Goal: Task Accomplishment & Management: Manage account settings

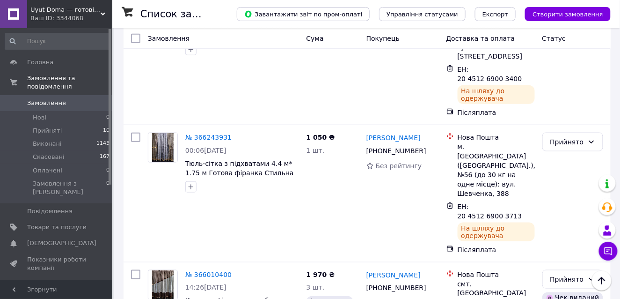
scroll to position [234, 0]
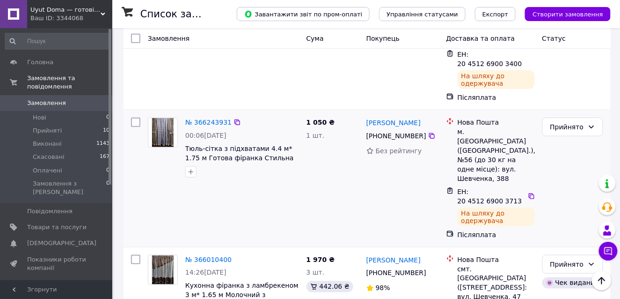
click at [167, 118] on img at bounding box center [163, 132] width 22 height 29
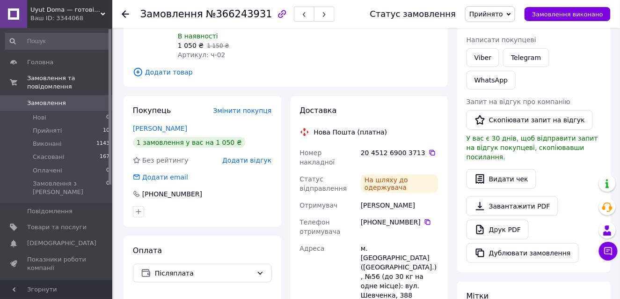
scroll to position [187, 0]
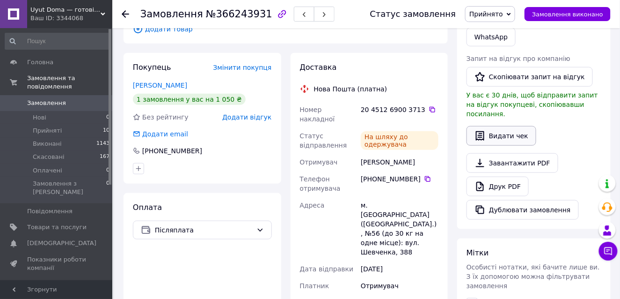
click at [497, 126] on button "Видати чек" at bounding box center [502, 136] width 70 height 20
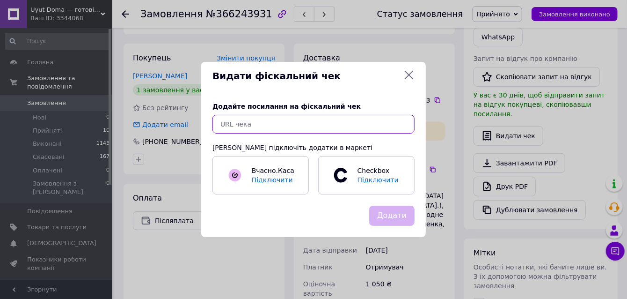
click at [355, 127] on input "text" at bounding box center [314, 124] width 202 height 19
paste input "[URL][DOMAIN_NAME]"
type input "[URL][DOMAIN_NAME]"
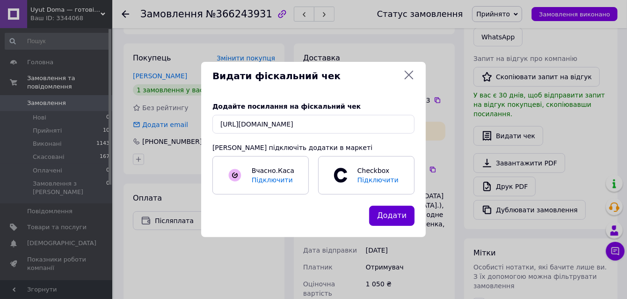
click at [399, 216] on button "Додати" at bounding box center [391, 216] width 45 height 20
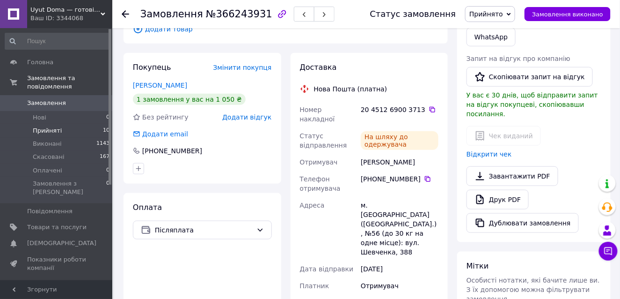
click at [54, 126] on span "Прийняті" at bounding box center [47, 130] width 29 height 8
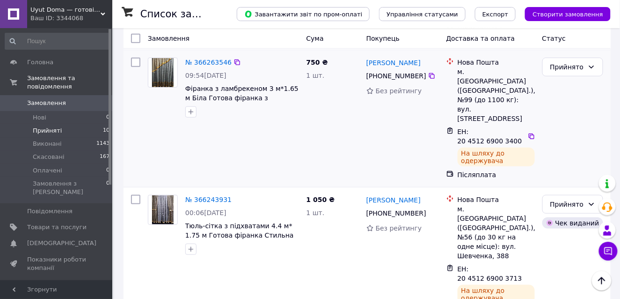
scroll to position [140, 0]
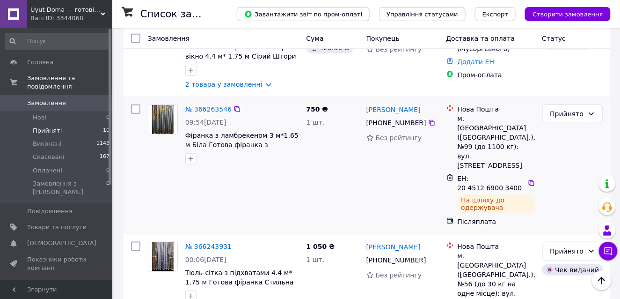
click at [163, 117] on img at bounding box center [163, 119] width 22 height 29
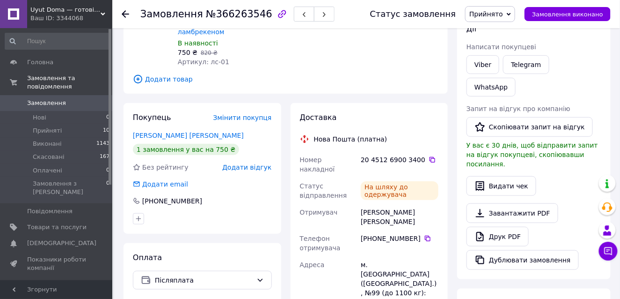
scroll to position [140, 0]
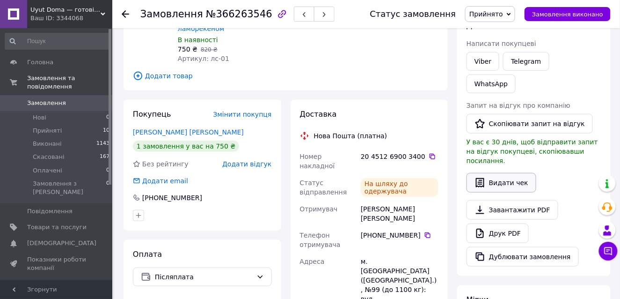
click at [505, 173] on button "Видати чек" at bounding box center [502, 183] width 70 height 20
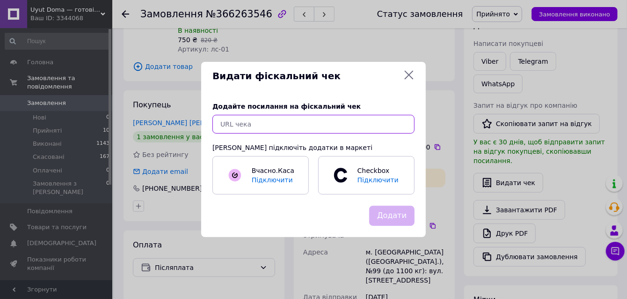
click at [322, 118] on input "text" at bounding box center [314, 124] width 202 height 19
paste input "[URL][DOMAIN_NAME]"
type input "[URL][DOMAIN_NAME]"
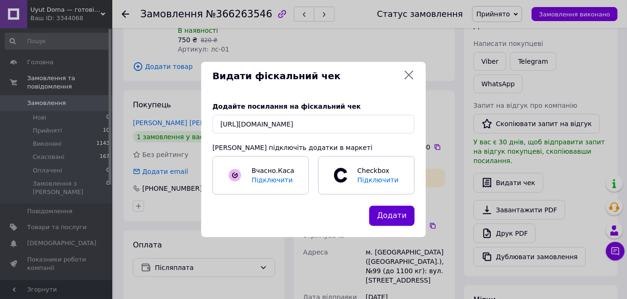
click at [391, 218] on button "Додати" at bounding box center [391, 216] width 45 height 20
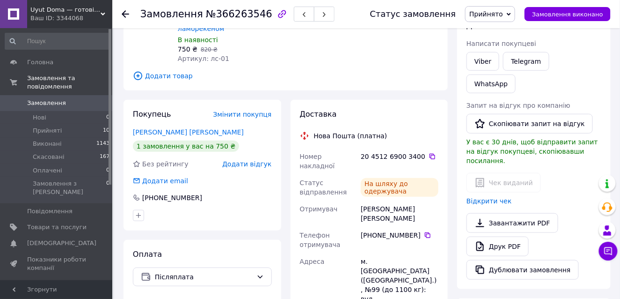
click at [495, 173] on div "Чек виданий Відкрити чек" at bounding box center [534, 189] width 135 height 33
click at [507, 173] on div "Чек виданий Відкрити чек" at bounding box center [534, 189] width 135 height 33
click at [492, 173] on div "Чек виданий Відкрити чек" at bounding box center [534, 189] width 135 height 33
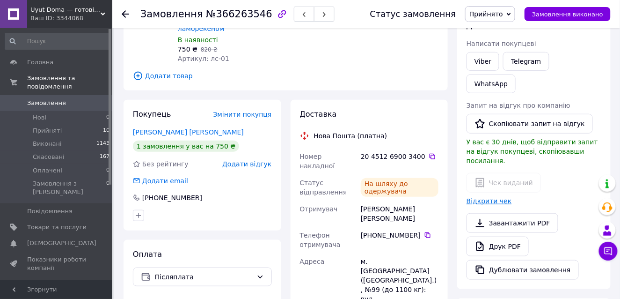
click at [476, 197] on link "Відкрити чек" at bounding box center [489, 200] width 45 height 7
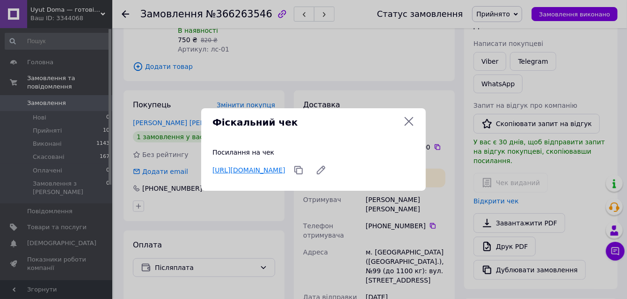
click at [286, 169] on link "[URL][DOMAIN_NAME]" at bounding box center [249, 169] width 73 height 7
click at [410, 116] on icon at bounding box center [409, 121] width 11 height 11
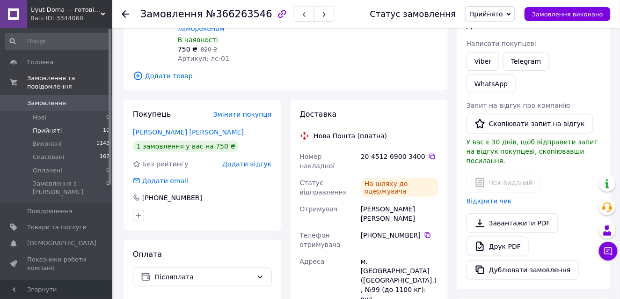
click at [45, 126] on span "Прийняті" at bounding box center [47, 130] width 29 height 8
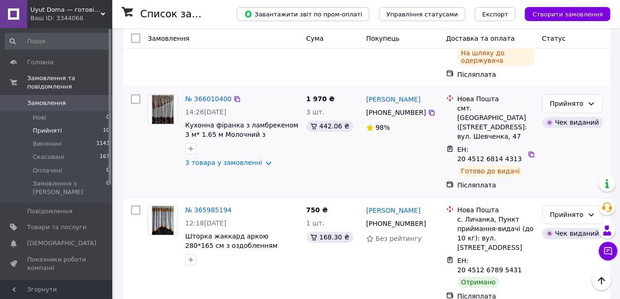
scroll to position [421, 0]
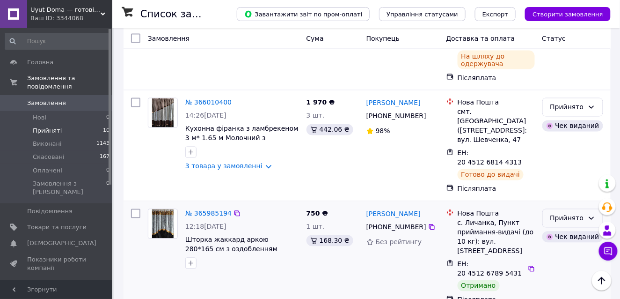
click at [593, 214] on icon at bounding box center [591, 217] width 7 height 7
click at [562, 158] on li "Виконано" at bounding box center [573, 162] width 60 height 17
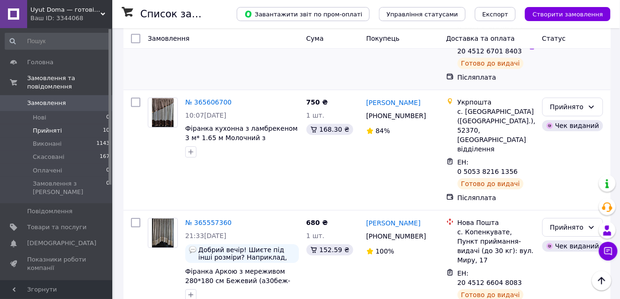
scroll to position [789, 0]
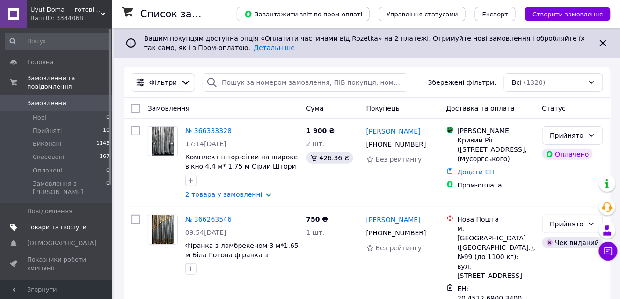
click at [67, 223] on span "Товари та послуги" at bounding box center [56, 227] width 59 height 8
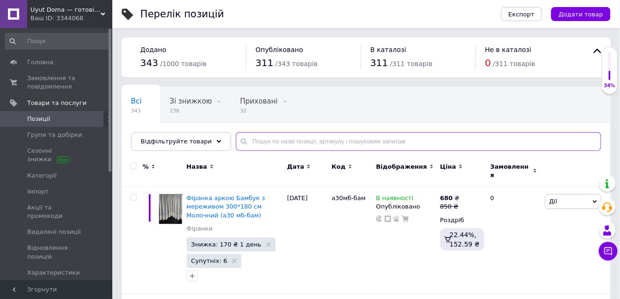
click at [259, 139] on input "text" at bounding box center [419, 141] width 366 height 19
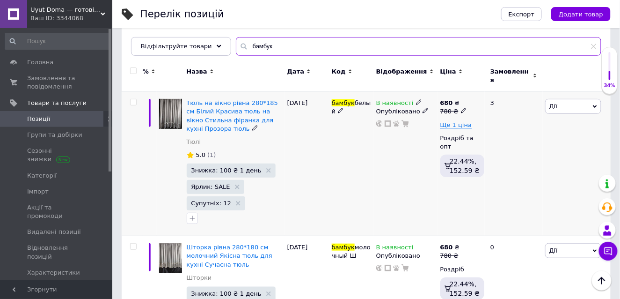
scroll to position [47, 0]
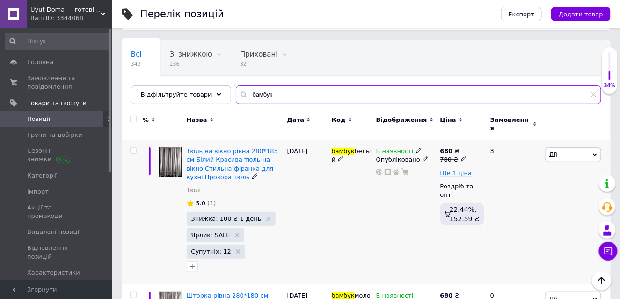
type input "бамбук"
click at [168, 153] on img at bounding box center [170, 162] width 23 height 30
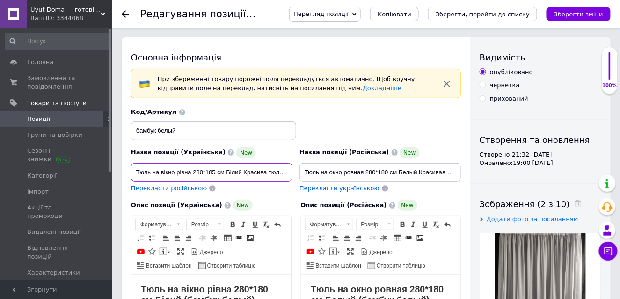
click at [213, 170] on input "Тюль на вікно рівна 280*185 см Білий Красива тюль на вікно Стильна фіранка для …" at bounding box center [212, 172] width 162 height 19
click at [214, 170] on input "Тюль на вікно рівна 280*185 см Білий Красива тюль на вікно Стильна фіранка для …" at bounding box center [212, 172] width 162 height 19
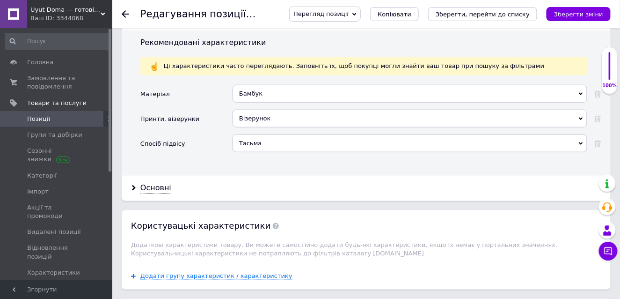
scroll to position [1217, 0]
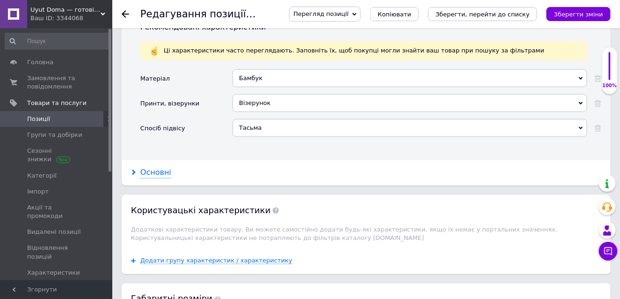
type input "Тюль на вікно рівна 280*180 см Білий Красива тюль на вікно Стильна фіранка для …"
click at [155, 167] on div "Основні" at bounding box center [155, 172] width 31 height 11
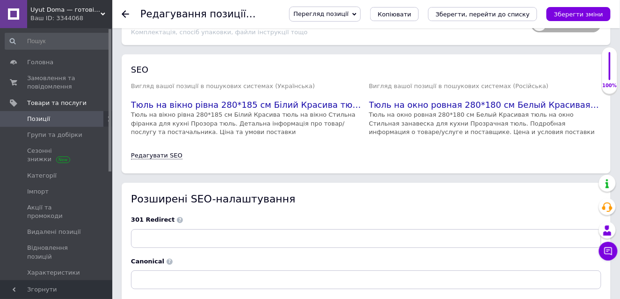
scroll to position [1920, 0]
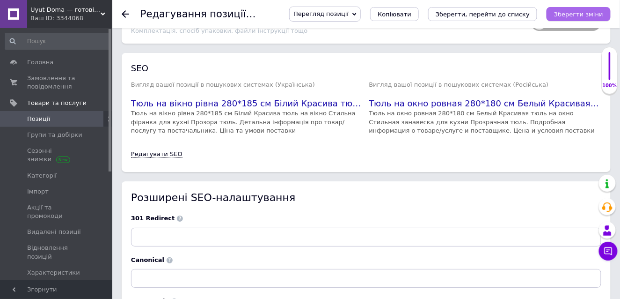
click at [579, 9] on button "Зберегти зміни" at bounding box center [579, 14] width 64 height 14
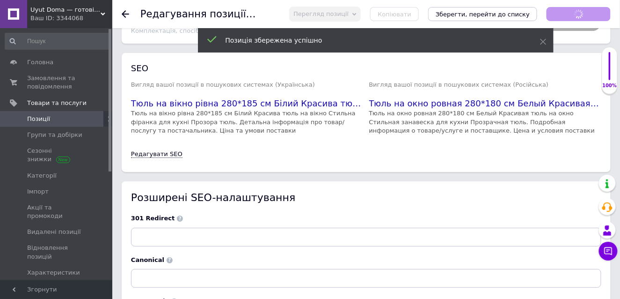
scroll to position [47, 0]
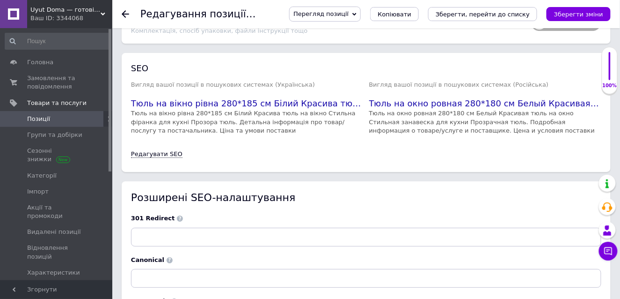
click at [123, 11] on icon at bounding box center [125, 13] width 7 height 7
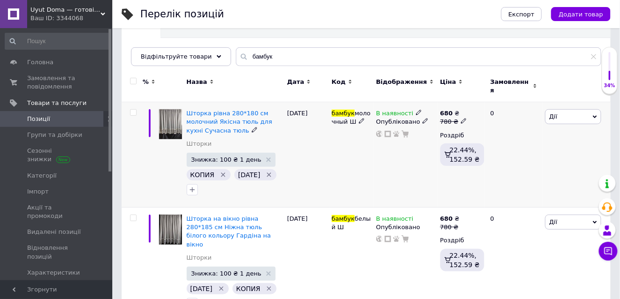
scroll to position [94, 0]
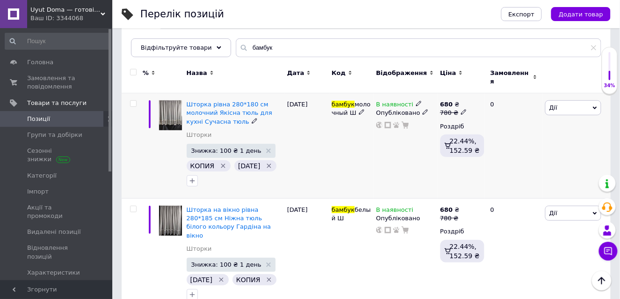
click at [169, 100] on img at bounding box center [170, 115] width 23 height 30
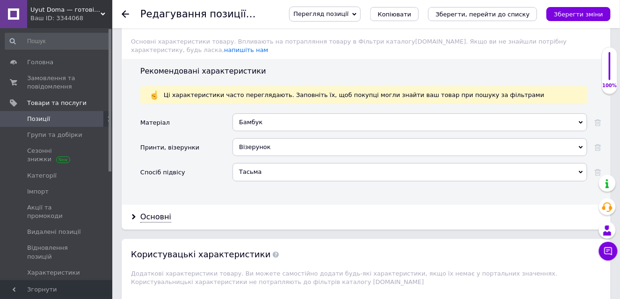
scroll to position [1077, 0]
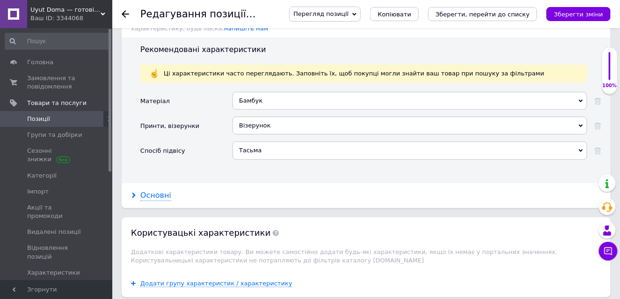
click at [153, 190] on div "Основні" at bounding box center [155, 195] width 31 height 11
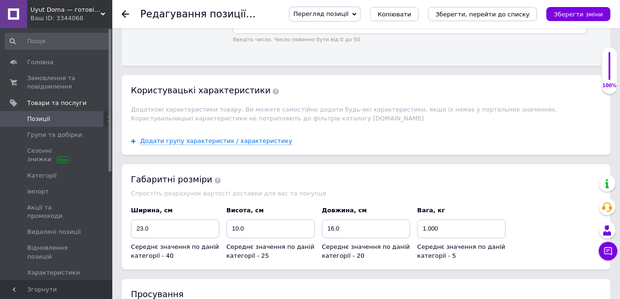
scroll to position [1311, 0]
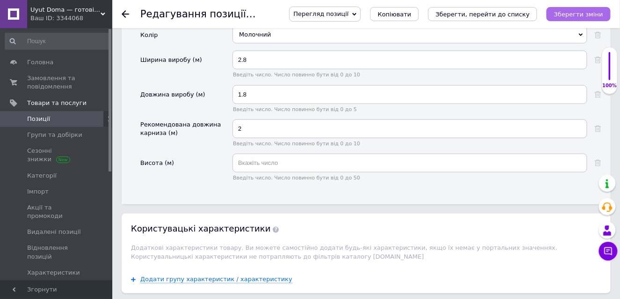
click at [574, 8] on button "Зберегти зміни" at bounding box center [579, 14] width 64 height 14
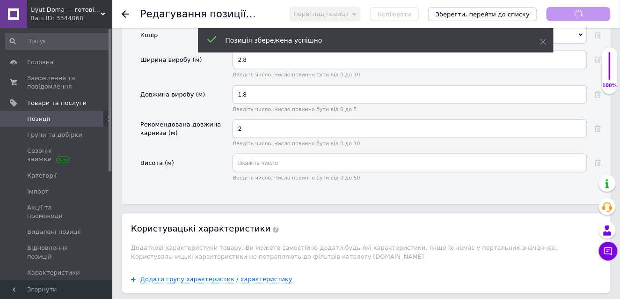
scroll to position [140, 0]
click at [124, 11] on icon at bounding box center [125, 13] width 7 height 7
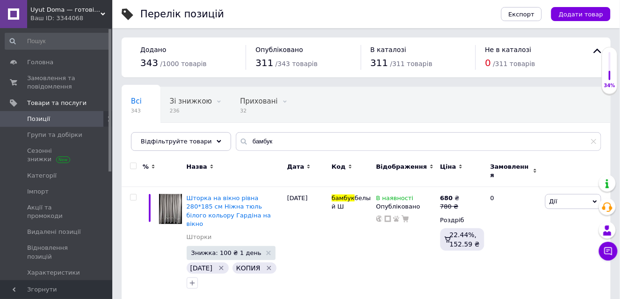
scroll to position [47, 0]
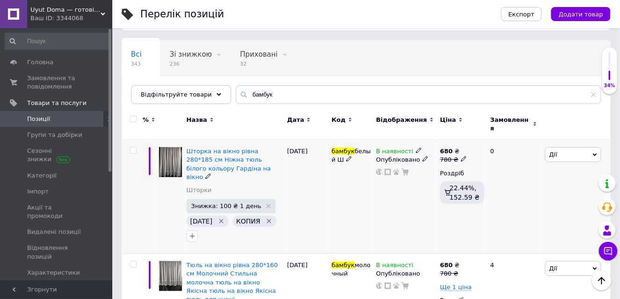
click at [170, 152] on img at bounding box center [170, 162] width 23 height 30
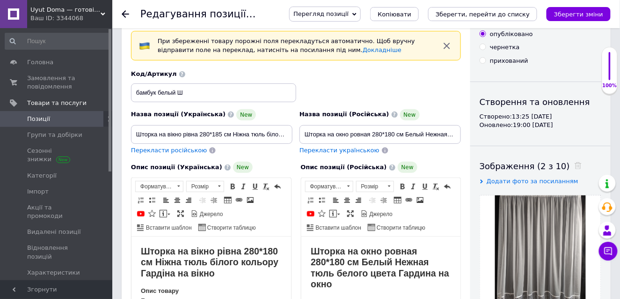
scroll to position [94, 0]
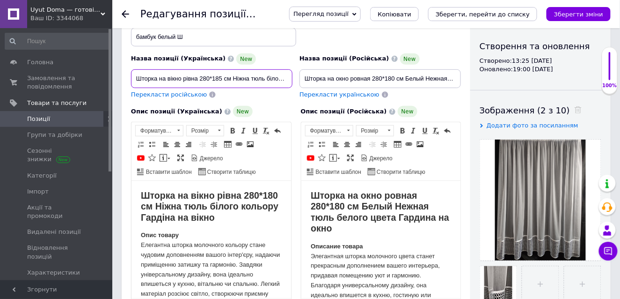
click at [224, 75] on input "Шторка на вікно рівна 280*185 см Ніжна тюль білого кольору Гардіна на вікно" at bounding box center [212, 78] width 162 height 19
click at [221, 76] on input "Шторка на вікно рівна 280*185 см Ніжна тюль білого кольору Гардіна на вікно" at bounding box center [212, 78] width 162 height 19
type input "Шторка на вікно рівна 280*180 см Ніжна тюль білого кольору Гардіна на вікно"
click at [280, 94] on div "Перекласти російською" at bounding box center [212, 94] width 162 height 9
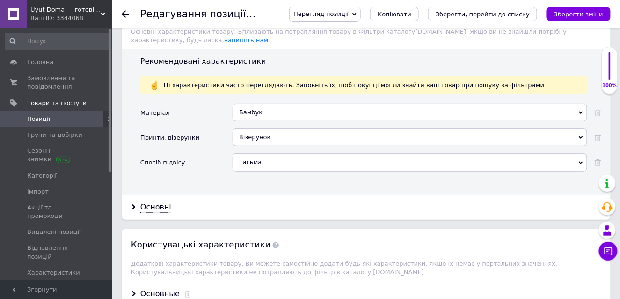
scroll to position [1077, 0]
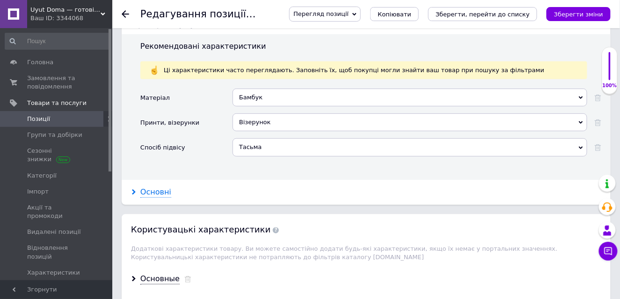
click at [150, 187] on div "Основні" at bounding box center [155, 192] width 31 height 11
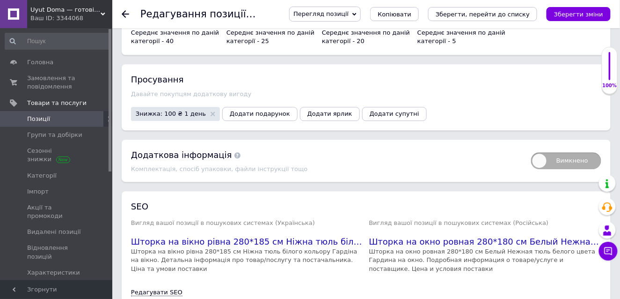
scroll to position [1732, 0]
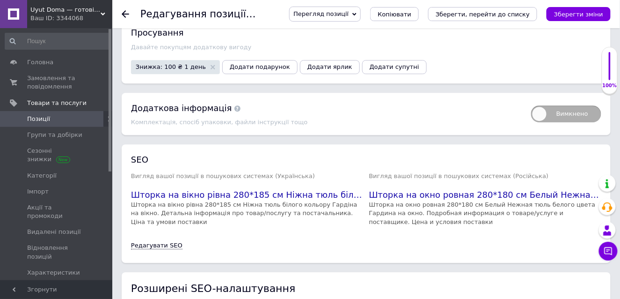
click at [574, 12] on icon "Зберегти зміни" at bounding box center [578, 14] width 49 height 7
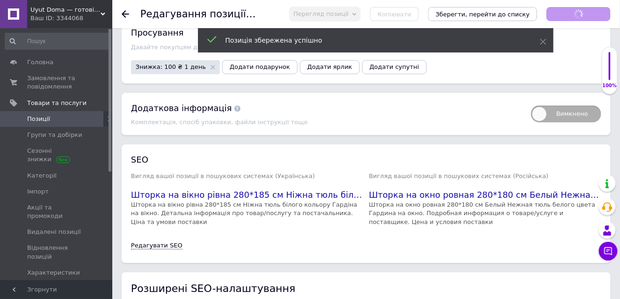
scroll to position [187, 0]
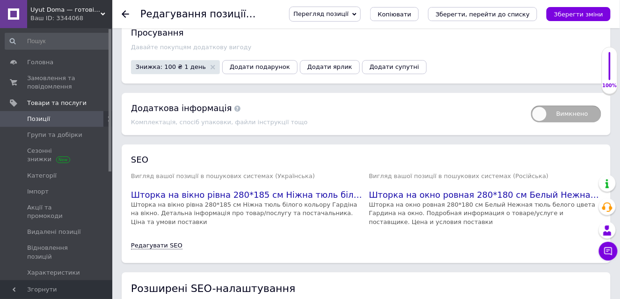
click at [124, 11] on icon at bounding box center [125, 13] width 7 height 7
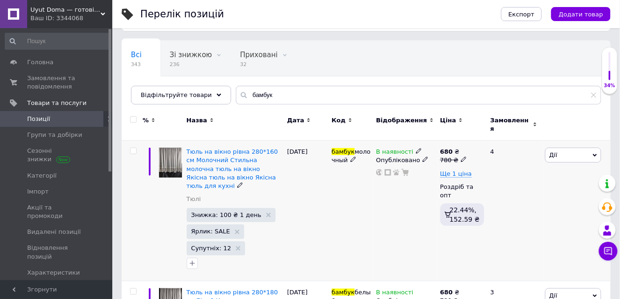
scroll to position [47, 0]
click at [169, 148] on img at bounding box center [170, 162] width 23 height 30
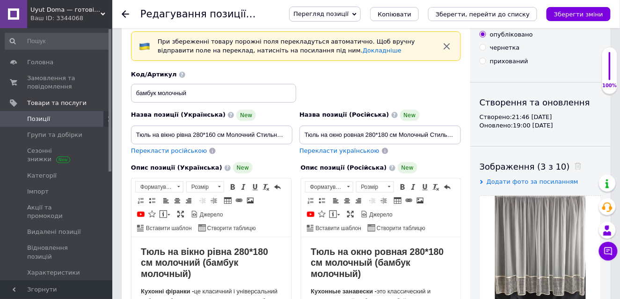
scroll to position [47, 0]
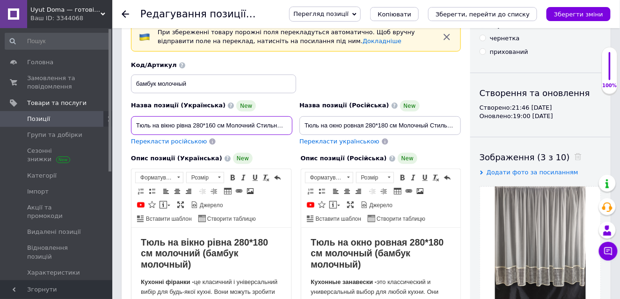
click at [212, 121] on input "Тюль на вікно рівна 280*160 см Молочний Стильна молочна тюль на вікно Якісна тю…" at bounding box center [212, 125] width 162 height 19
type input "Тюль на вікно рівна 280*180 см Молочний Стильна молочна тюль на вікно Якісна тю…"
click at [286, 145] on div "Назва позиції (Українська) New Тюль на вікно рівна 280*180 см Молочний Стильна …" at bounding box center [212, 122] width 169 height 53
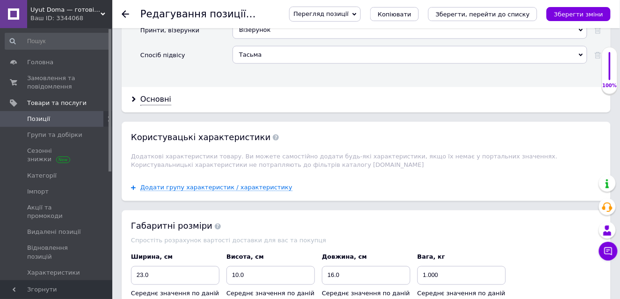
scroll to position [1264, 0]
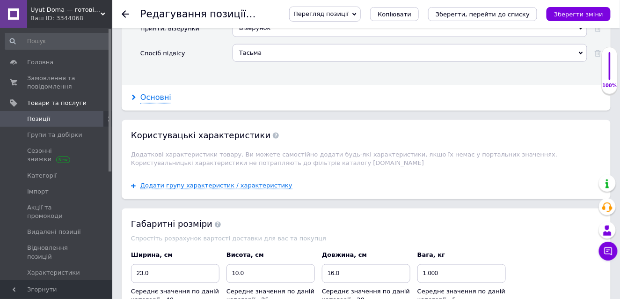
click at [155, 92] on div "Основні" at bounding box center [155, 97] width 31 height 11
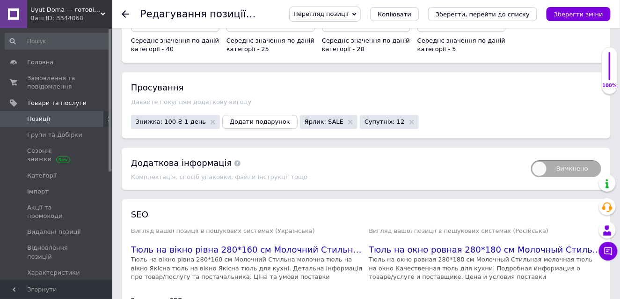
scroll to position [1779, 0]
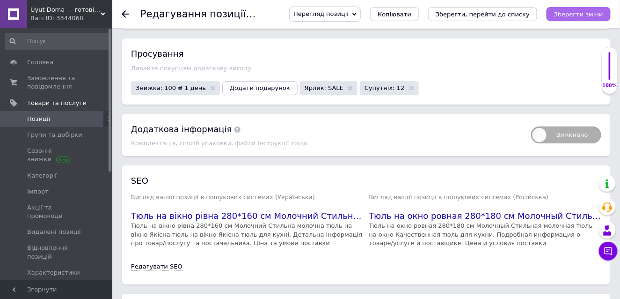
click at [573, 11] on icon "Зберегти зміни" at bounding box center [578, 14] width 49 height 7
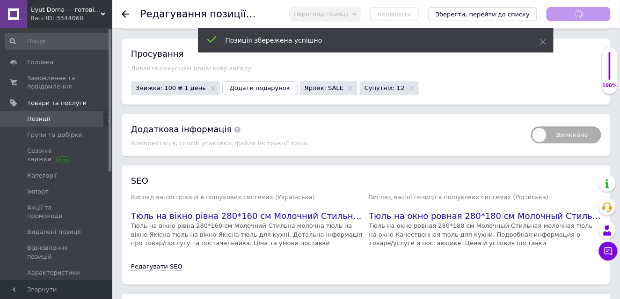
scroll to position [94, 0]
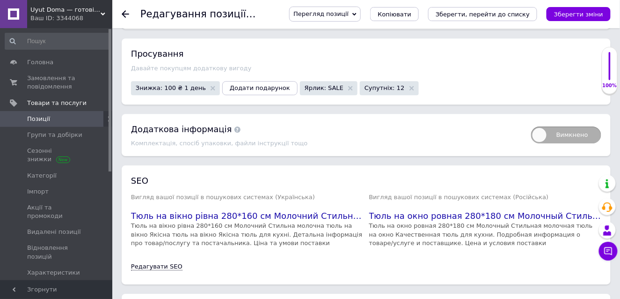
click at [124, 12] on use at bounding box center [125, 13] width 7 height 7
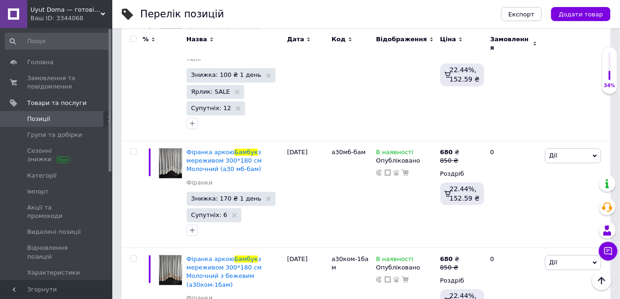
scroll to position [375, 0]
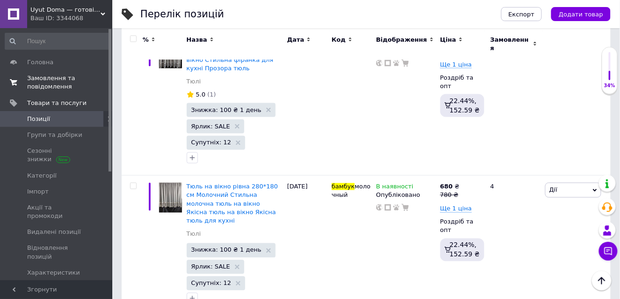
click at [55, 77] on span "Замовлення та повідомлення" at bounding box center [56, 82] width 59 height 17
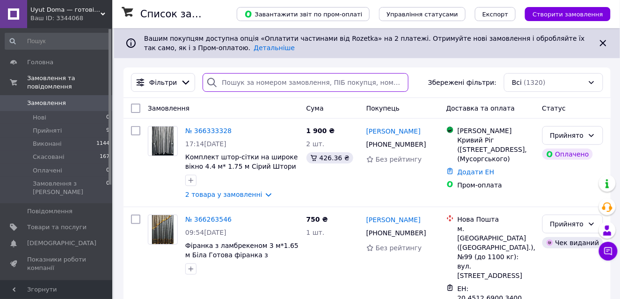
click at [235, 80] on input "search" at bounding box center [306, 82] width 206 height 19
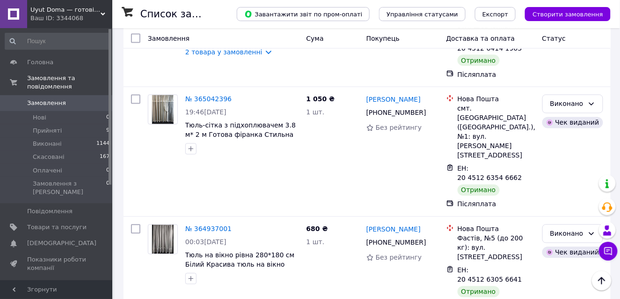
scroll to position [1385, 0]
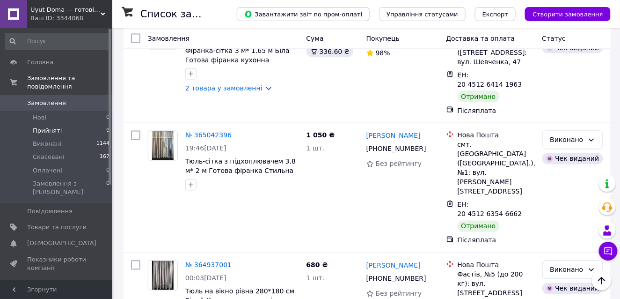
click at [51, 126] on span "Прийняті" at bounding box center [47, 130] width 29 height 8
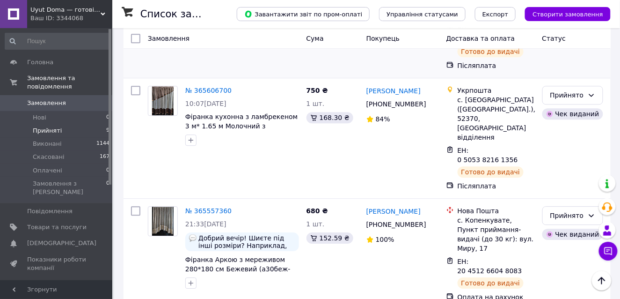
scroll to position [697, 0]
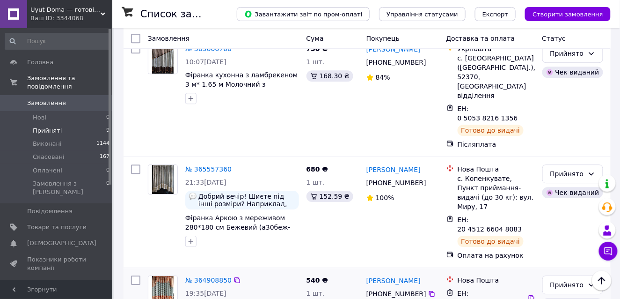
click at [163, 276] on img at bounding box center [163, 290] width 22 height 29
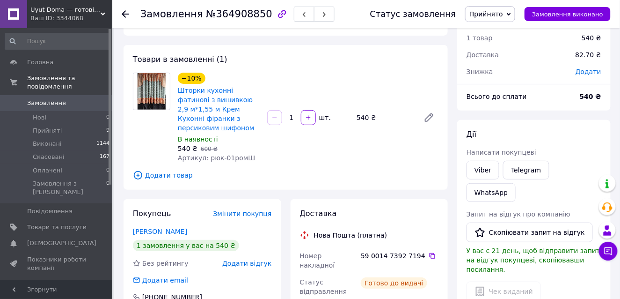
scroll to position [94, 0]
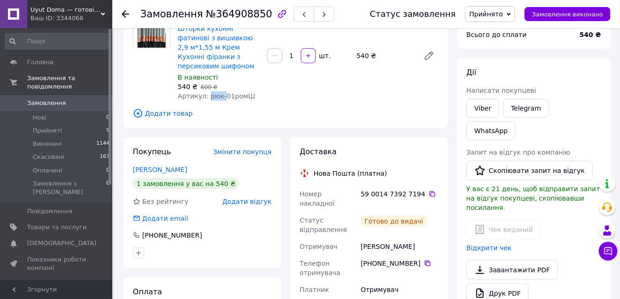
drag, startPoint x: 206, startPoint y: 86, endPoint x: 221, endPoint y: 85, distance: 15.0
click at [221, 92] on span "Артикул: рюк-01ромШ" at bounding box center [217, 95] width 78 height 7
copy span "рюк-"
click at [43, 223] on span "Товари та послуги" at bounding box center [56, 227] width 59 height 8
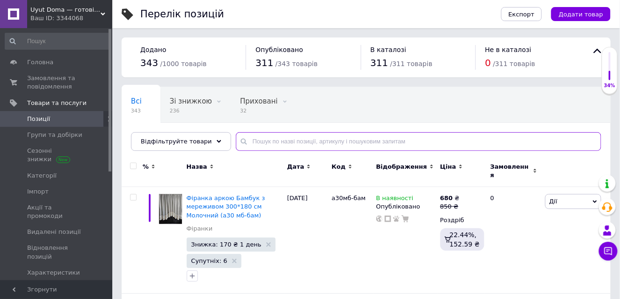
click at [253, 139] on input "text" at bounding box center [419, 141] width 366 height 19
paste input "рюк-"
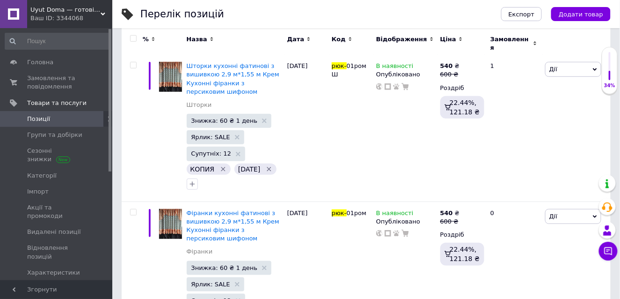
scroll to position [169, 0]
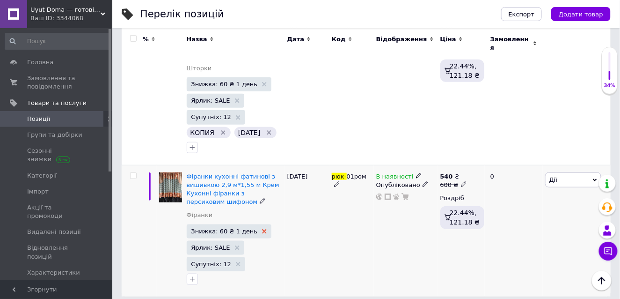
click at [262, 229] on icon at bounding box center [264, 231] width 5 height 5
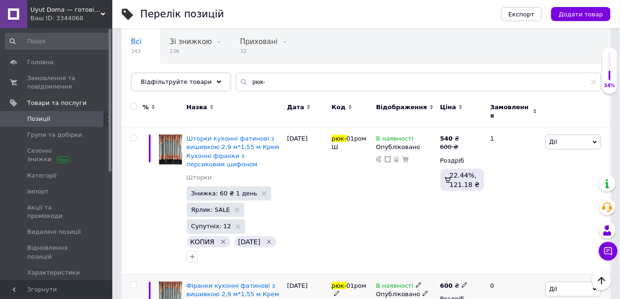
scroll to position [59, 0]
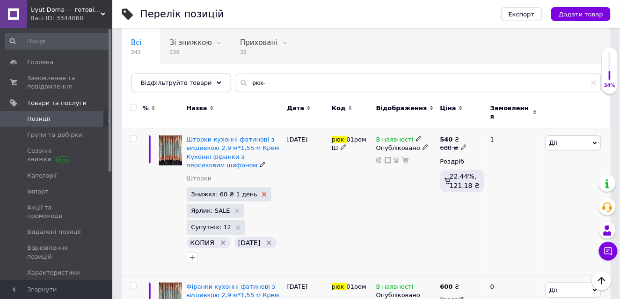
click at [262, 192] on use at bounding box center [264, 194] width 5 height 5
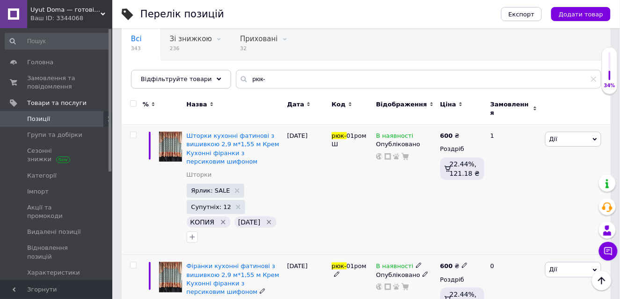
scroll to position [0, 0]
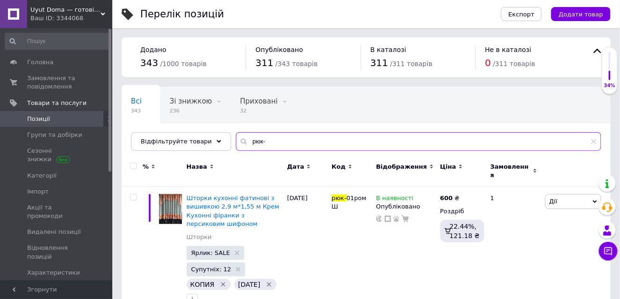
click at [260, 139] on input "рюк-" at bounding box center [419, 141] width 366 height 19
type input "рк"
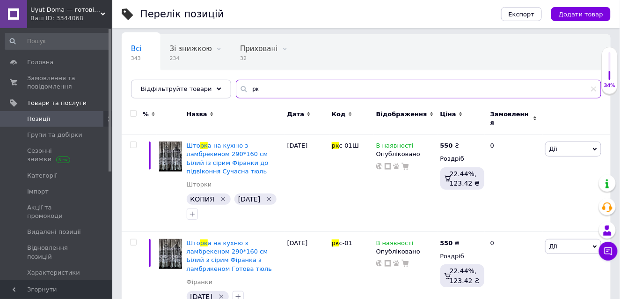
scroll to position [53, 0]
